Goal: Check status: Check status

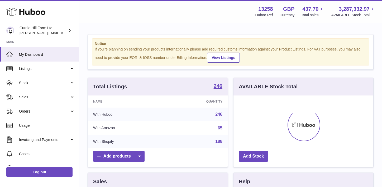
scroll to position [82, 140]
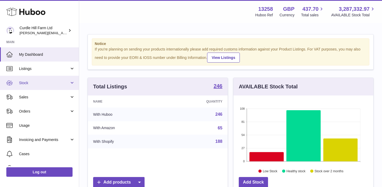
click at [71, 82] on link "Stock" at bounding box center [39, 83] width 79 height 14
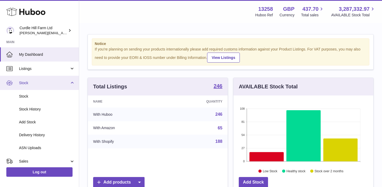
click at [71, 82] on link "Stock" at bounding box center [39, 83] width 79 height 14
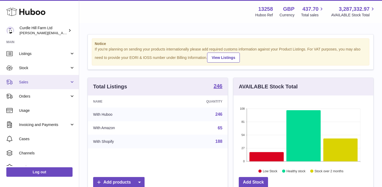
scroll to position [17, 0]
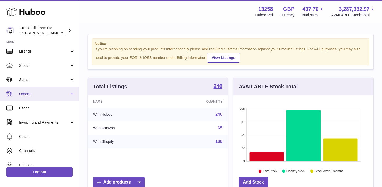
click at [72, 95] on link "Orders" at bounding box center [39, 94] width 79 height 14
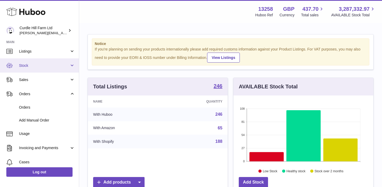
click at [71, 68] on link "Stock" at bounding box center [39, 66] width 79 height 14
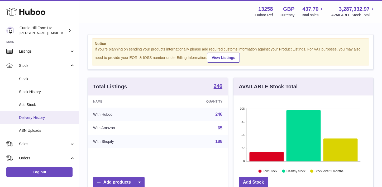
click at [33, 120] on span "Delivery History" at bounding box center [47, 117] width 56 height 5
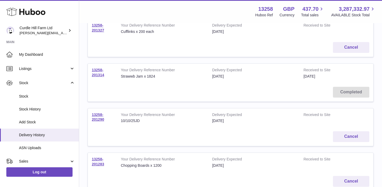
scroll to position [78, 0]
click at [46, 112] on link "Stock History" at bounding box center [39, 109] width 79 height 13
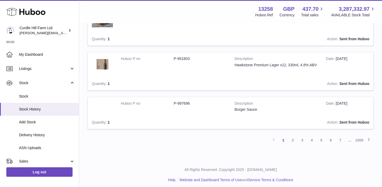
scroll to position [411, 0]
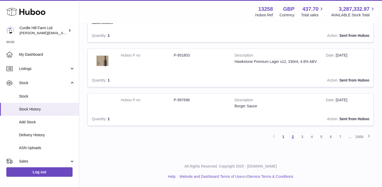
click at [291, 138] on link "2" at bounding box center [292, 136] width 9 height 9
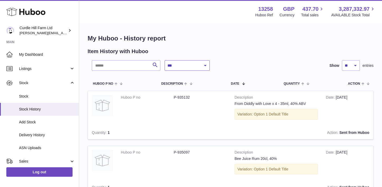
click at [187, 63] on select "**********" at bounding box center [187, 65] width 45 height 11
select select "*"
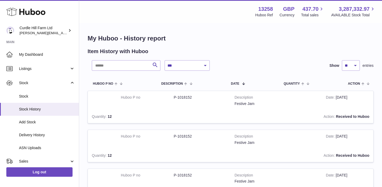
click at [243, 70] on div "**********" at bounding box center [246, 65] width 162 height 11
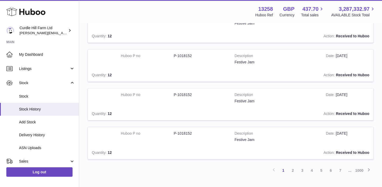
scroll to position [315, 0]
click at [293, 170] on link "2" at bounding box center [292, 169] width 9 height 9
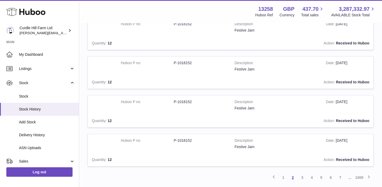
scroll to position [348, 0]
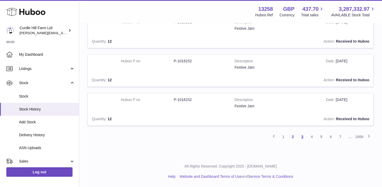
click at [301, 138] on link "3" at bounding box center [301, 136] width 9 height 9
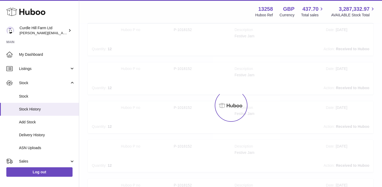
scroll to position [24, 0]
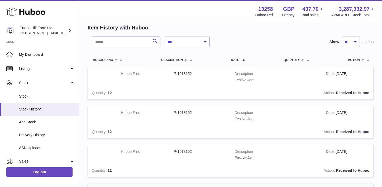
click at [134, 45] on input "text" at bounding box center [126, 42] width 69 height 11
type input "*****"
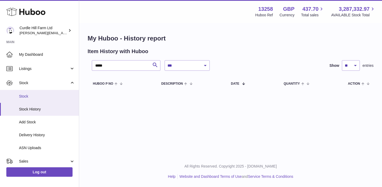
click at [34, 96] on span "Stock" at bounding box center [47, 96] width 56 height 5
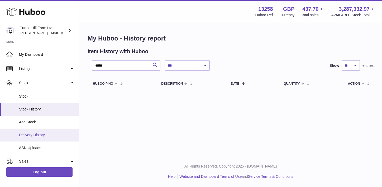
click at [34, 138] on link "Delivery History" at bounding box center [39, 135] width 79 height 13
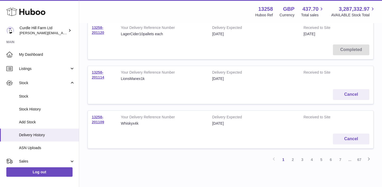
scroll to position [389, 0]
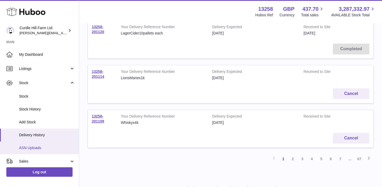
click at [36, 148] on span "ASN Uploads" at bounding box center [47, 148] width 56 height 5
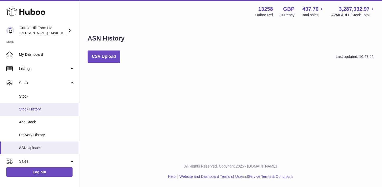
click at [30, 111] on span "Stock History" at bounding box center [47, 109] width 56 height 5
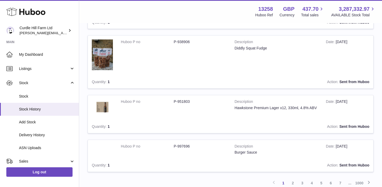
scroll to position [411, 0]
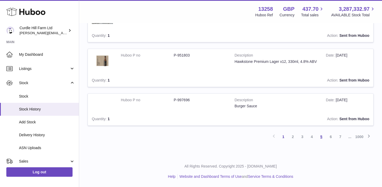
click at [321, 136] on link "5" at bounding box center [320, 136] width 9 height 9
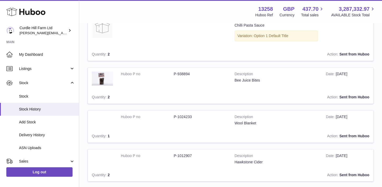
scroll to position [437, 0]
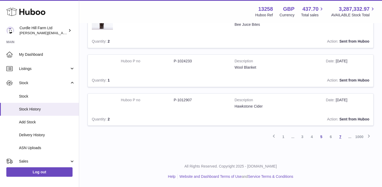
click at [342, 138] on link "7" at bounding box center [339, 136] width 9 height 9
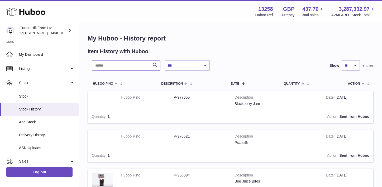
click at [142, 67] on input "text" at bounding box center [126, 65] width 69 height 11
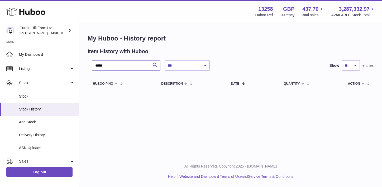
click at [123, 63] on input "*****" at bounding box center [126, 65] width 69 height 11
type input "*"
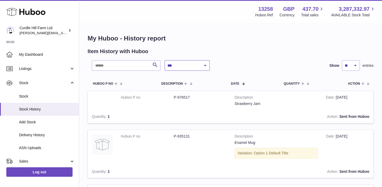
click at [200, 67] on select "**********" at bounding box center [187, 65] width 45 height 11
select select "*"
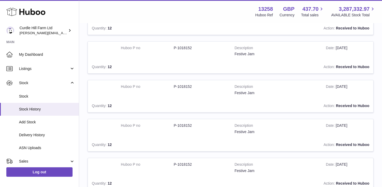
scroll to position [348, 0]
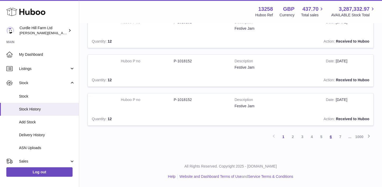
click at [330, 139] on link "6" at bounding box center [330, 136] width 9 height 9
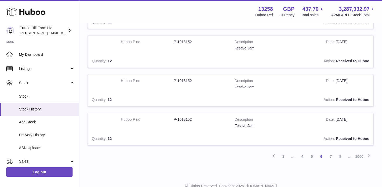
scroll to position [348, 0]
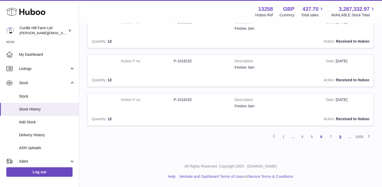
click at [343, 136] on link "8" at bounding box center [339, 136] width 9 height 9
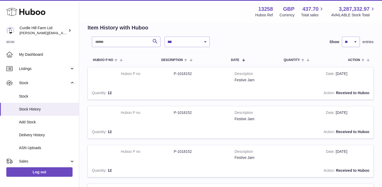
scroll to position [348, 0]
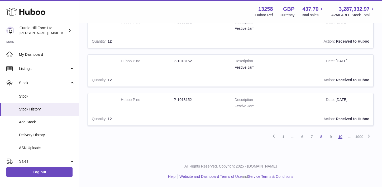
click at [341, 137] on link "10" at bounding box center [339, 136] width 9 height 9
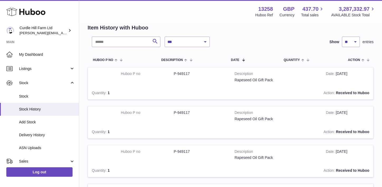
scroll to position [348, 0]
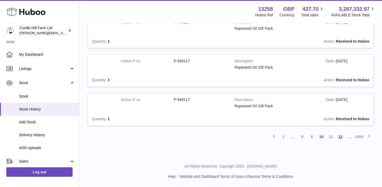
click at [340, 137] on link "12" at bounding box center [339, 136] width 9 height 9
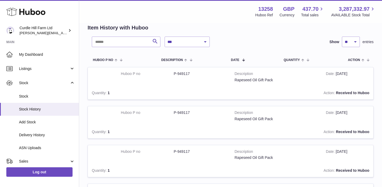
scroll to position [348, 0]
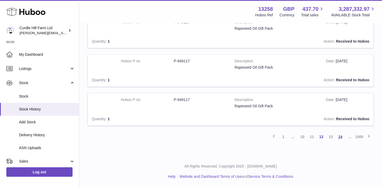
click at [340, 137] on link "14" at bounding box center [339, 136] width 9 height 9
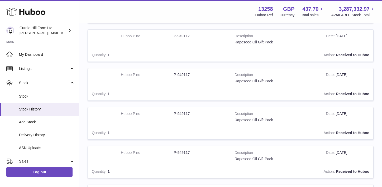
scroll to position [348, 0]
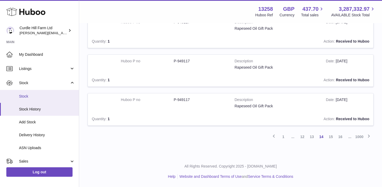
click at [27, 99] on span "Stock" at bounding box center [47, 96] width 56 height 5
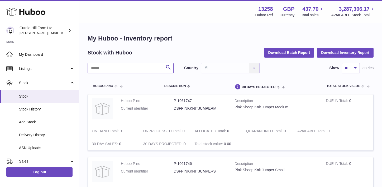
click at [99, 71] on input "text" at bounding box center [131, 68] width 86 height 11
paste input "******"
type input "******"
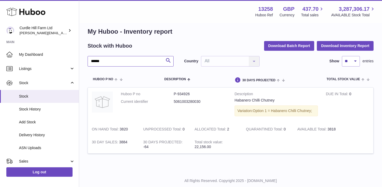
scroll to position [8, 0]
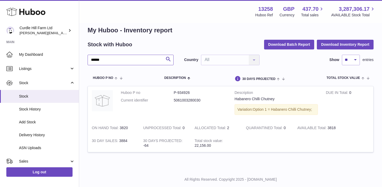
click at [125, 60] on input "******" at bounding box center [131, 60] width 86 height 11
click at [41, 109] on span "Stock History" at bounding box center [47, 109] width 56 height 5
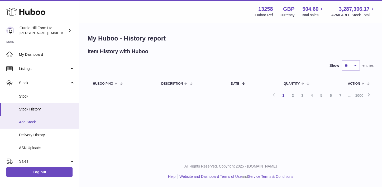
click at [28, 123] on span "Add Stock" at bounding box center [47, 122] width 56 height 5
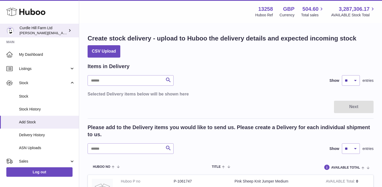
click at [65, 31] on div "Curdle Hill Farm Ltd james@diddlysquatfarmshop.com" at bounding box center [43, 31] width 47 height 10
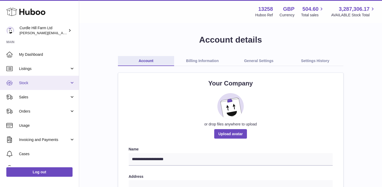
click at [66, 83] on span "Stock" at bounding box center [44, 83] width 50 height 5
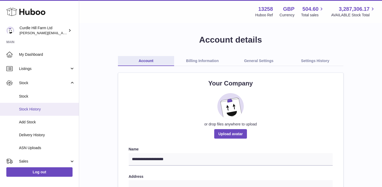
click at [45, 108] on span "Stock History" at bounding box center [47, 109] width 56 height 5
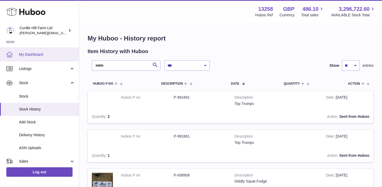
click at [40, 55] on span "My Dashboard" at bounding box center [47, 54] width 56 height 5
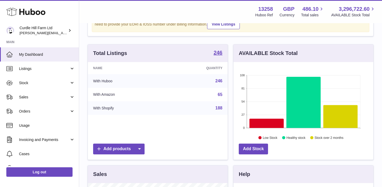
scroll to position [34, 0]
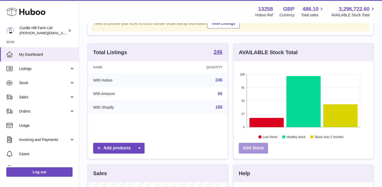
click at [256, 149] on link "Add Stock" at bounding box center [253, 148] width 29 height 11
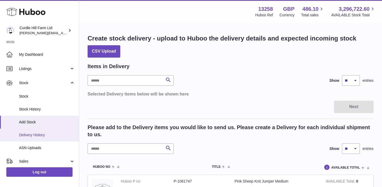
click at [35, 134] on span "Delivery History" at bounding box center [47, 135] width 56 height 5
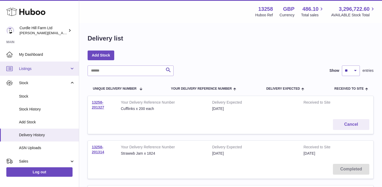
click at [65, 66] on span "Listings" at bounding box center [44, 68] width 50 height 5
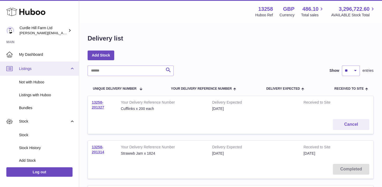
click at [65, 66] on span "Listings" at bounding box center [44, 68] width 50 height 5
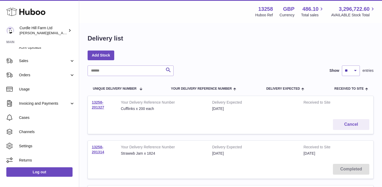
scroll to position [102, 0]
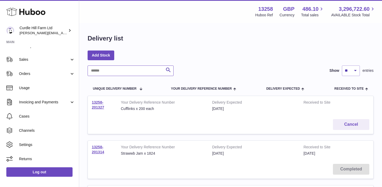
click at [141, 72] on input "text" at bounding box center [131, 71] width 86 height 11
type input "********"
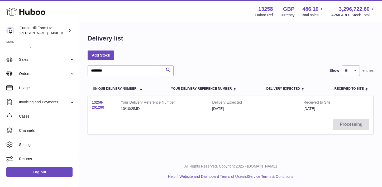
click at [102, 108] on link "13258-201290" at bounding box center [98, 104] width 12 height 9
